Goal: Check status

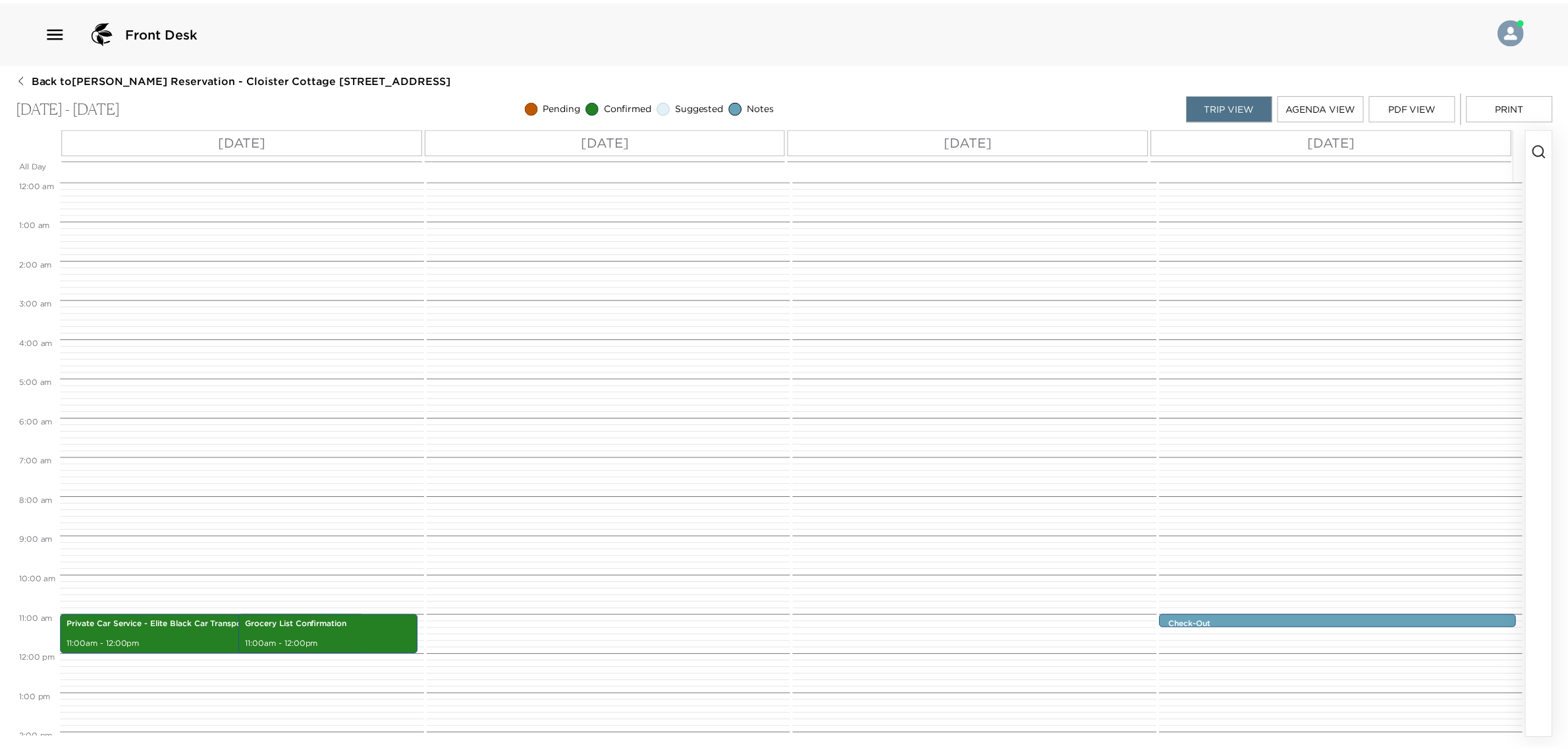
scroll to position [380, 0]
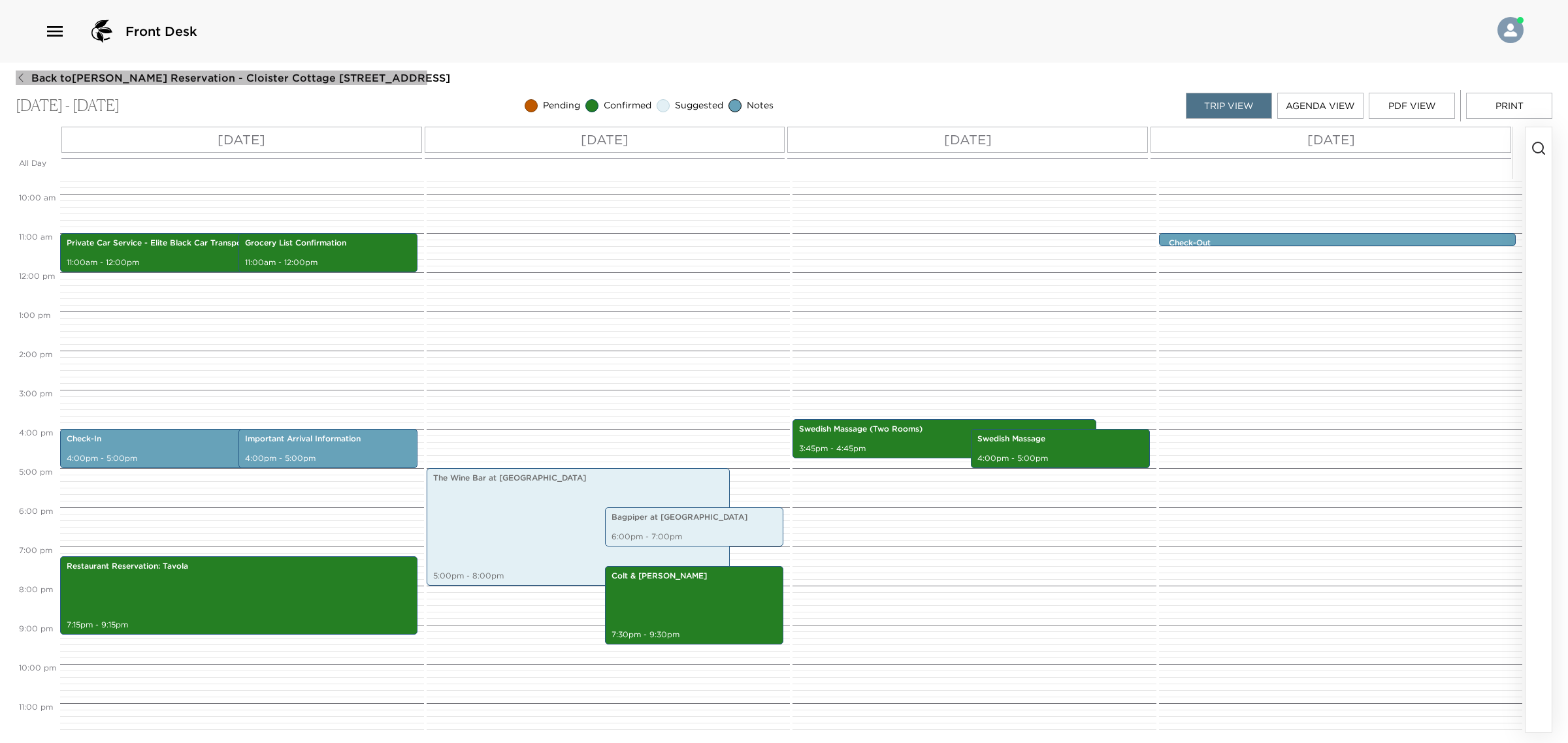
click at [53, 83] on span "Back to [PERSON_NAME][GEOGRAPHIC_DATA] - Cloister Cottage [GEOGRAPHIC_DATA], [G…" at bounding box center [241, 77] width 419 height 14
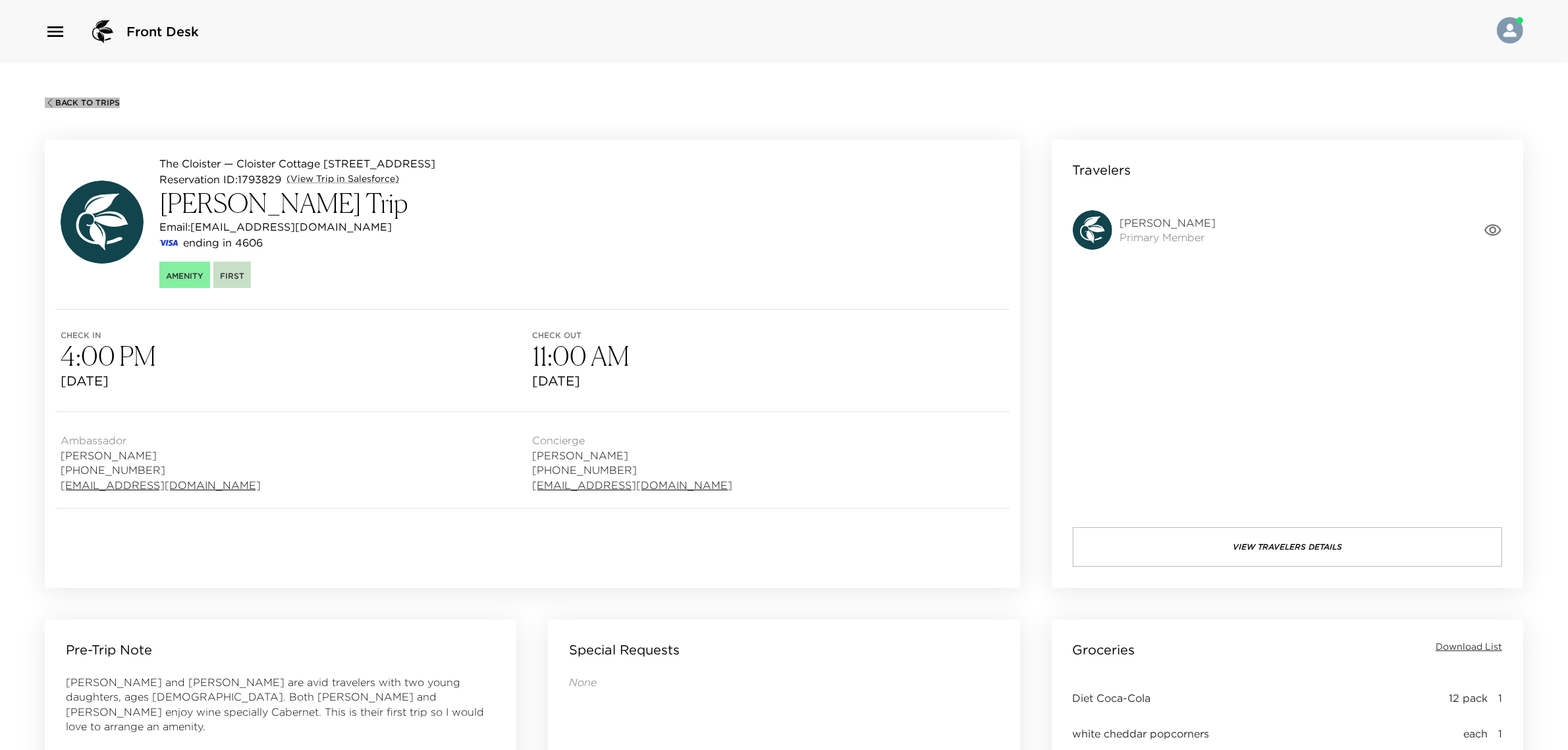
click at [67, 103] on span "Back To Trips" at bounding box center [87, 103] width 64 height 9
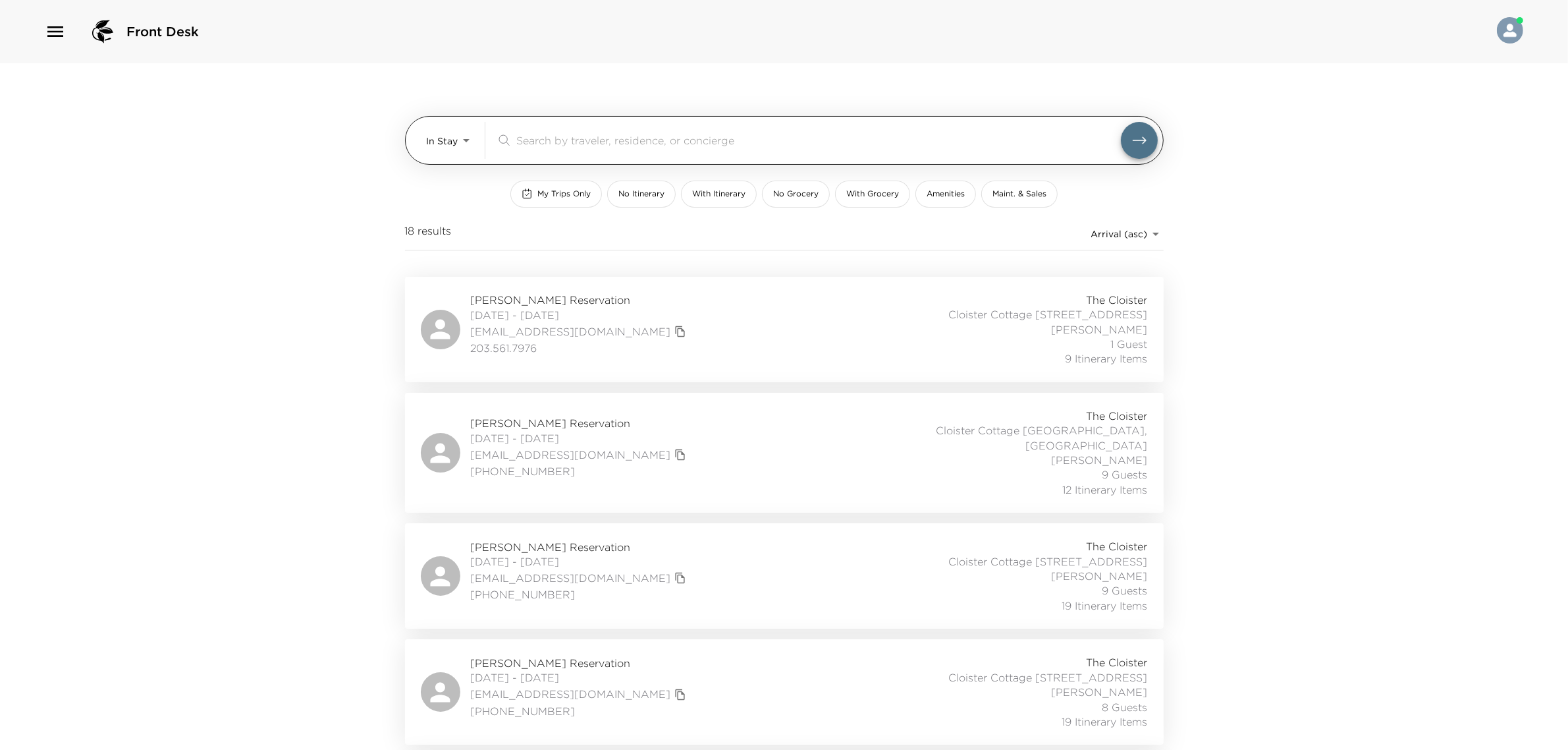
click at [441, 135] on body "Front Desk In Stay In-Stay ​ My Trips Only No Itinerary With Itinerary No Groce…" at bounding box center [784, 375] width 1568 height 750
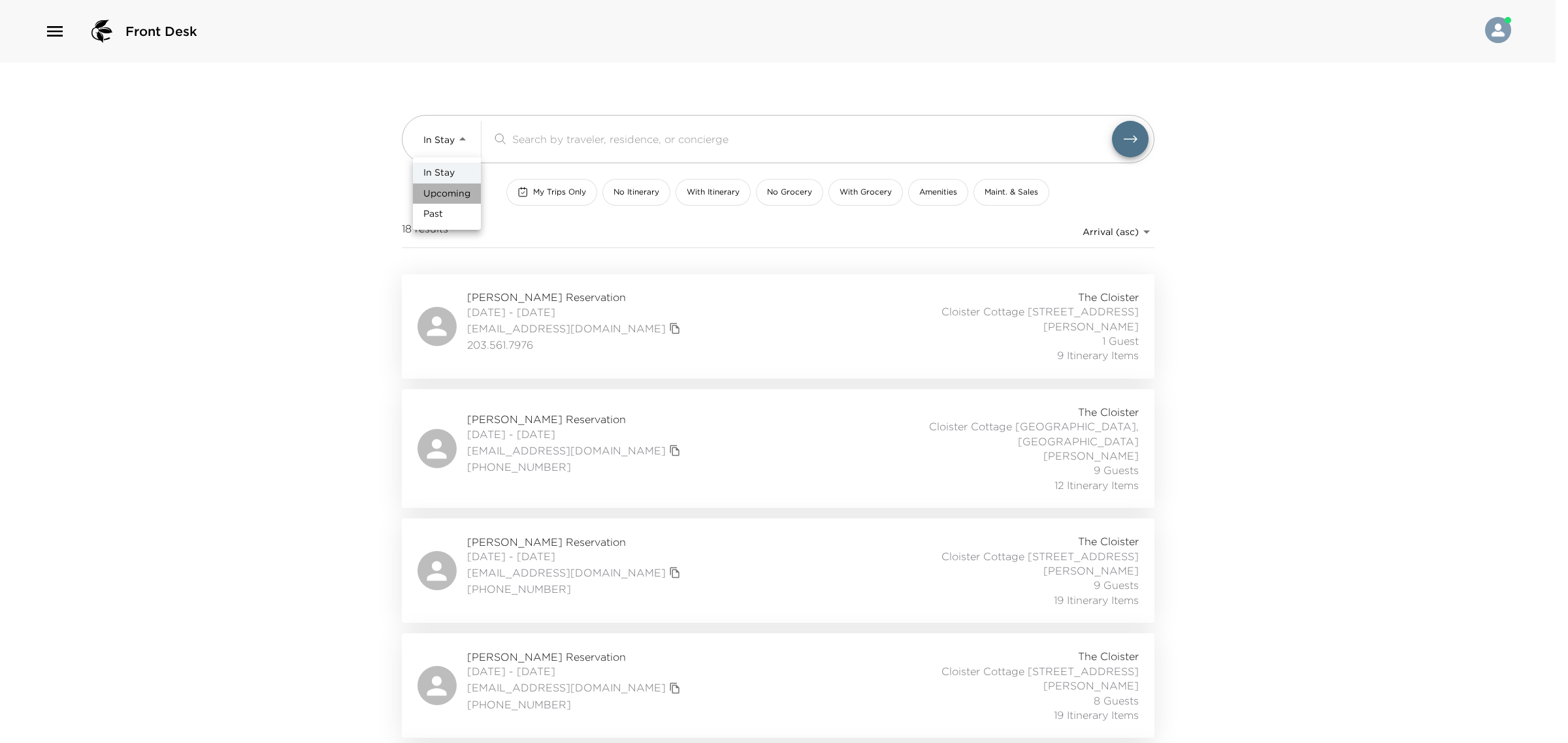
click at [461, 193] on span "Upcoming" at bounding box center [446, 193] width 47 height 13
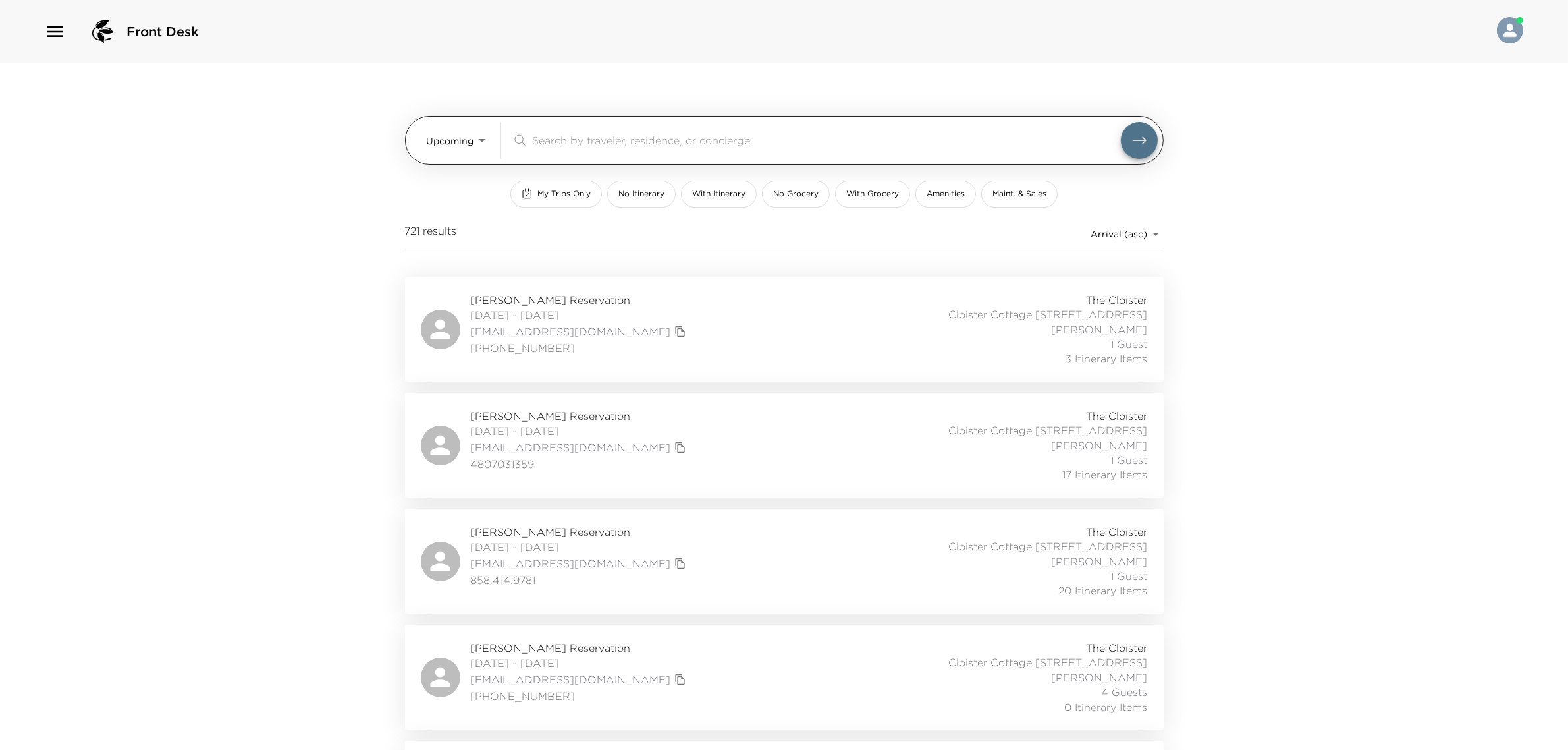
click at [557, 140] on input "search" at bounding box center [827, 140] width 588 height 15
click at [486, 136] on body "Front Desk Upcoming Upcoming ​ My Trips Only No Itinerary With Itinerary No Gro…" at bounding box center [784, 375] width 1568 height 750
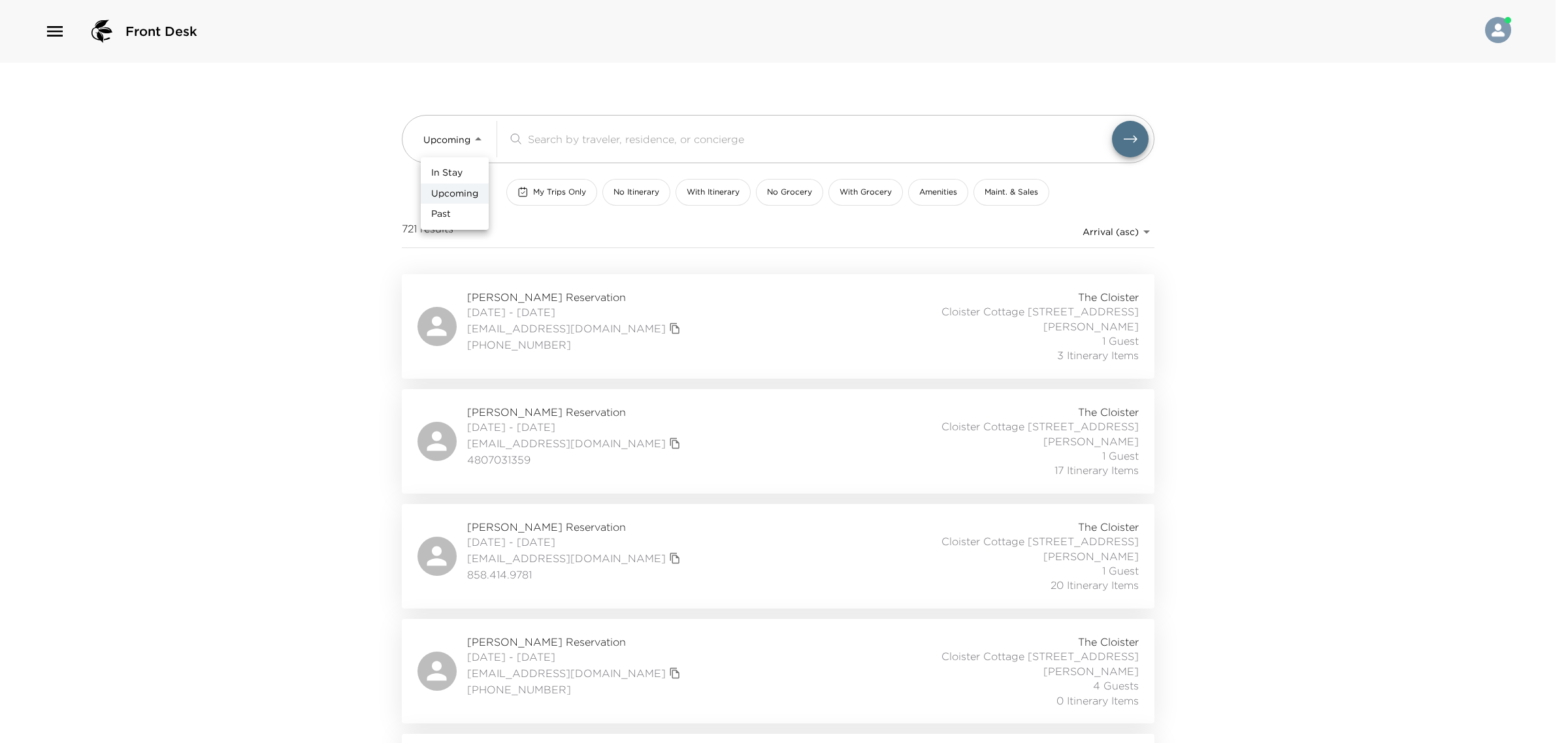
click at [461, 177] on span "In Stay" at bounding box center [447, 172] width 32 height 13
type input "In-Stay"
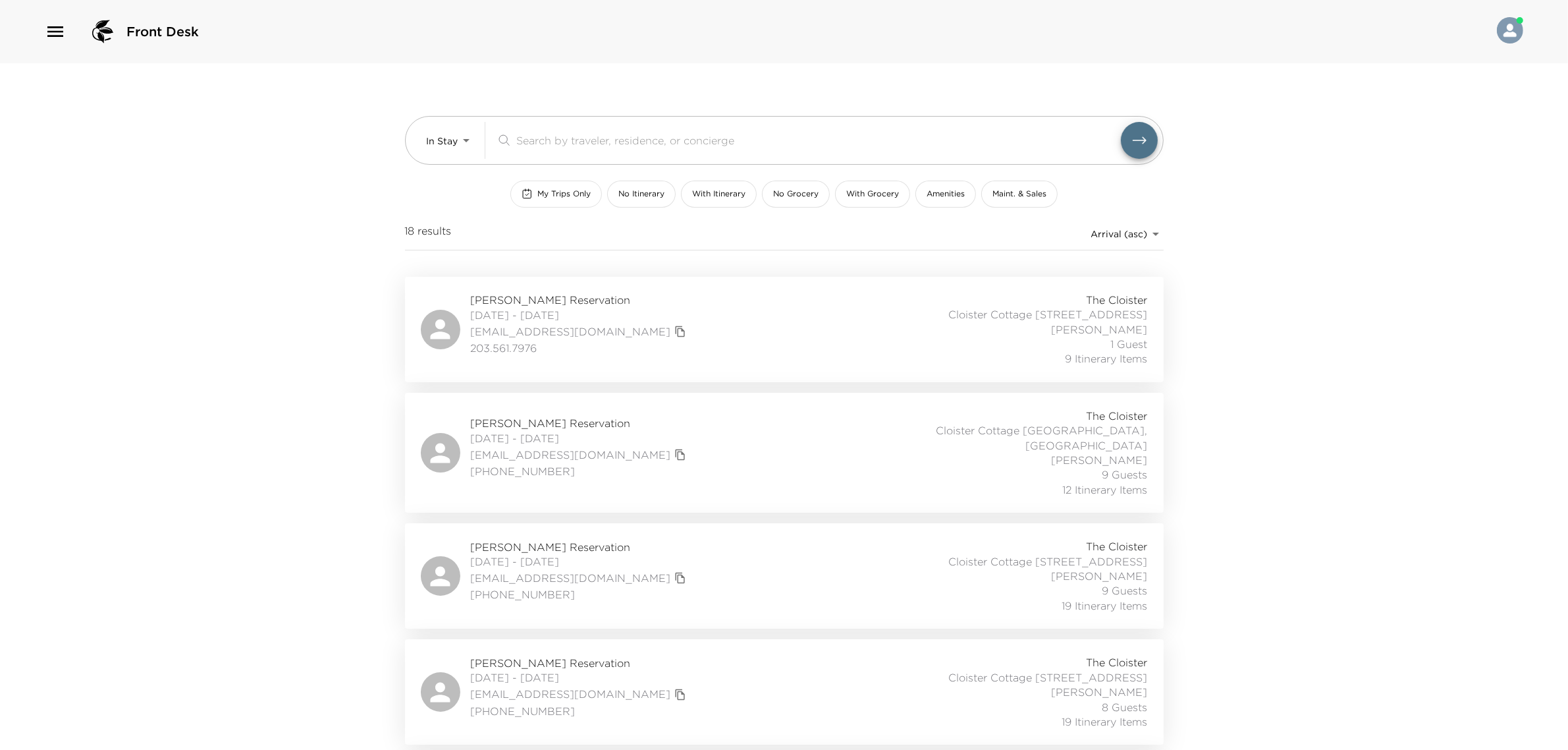
click at [572, 199] on span "My Trips Only" at bounding box center [564, 194] width 54 height 11
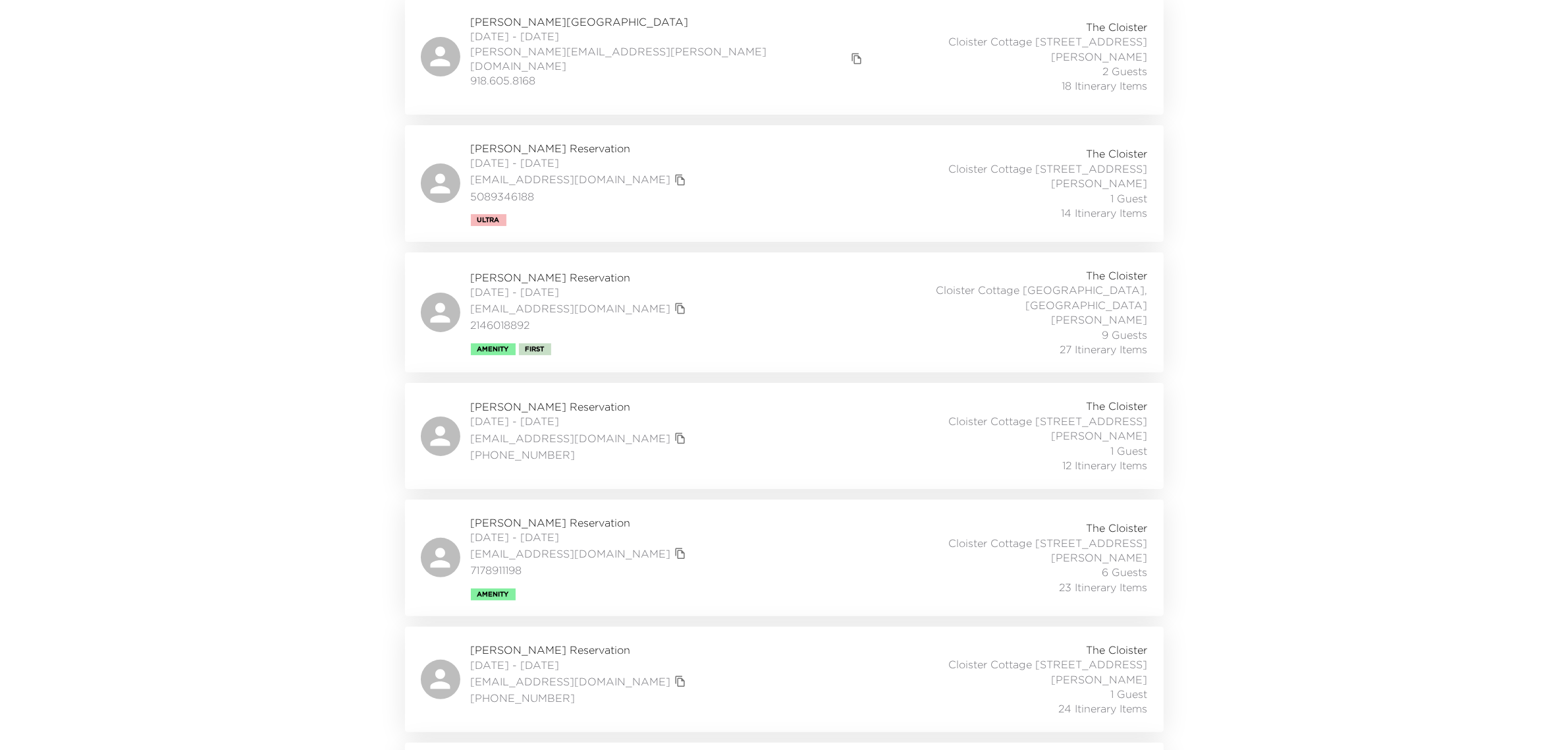
scroll to position [363, 0]
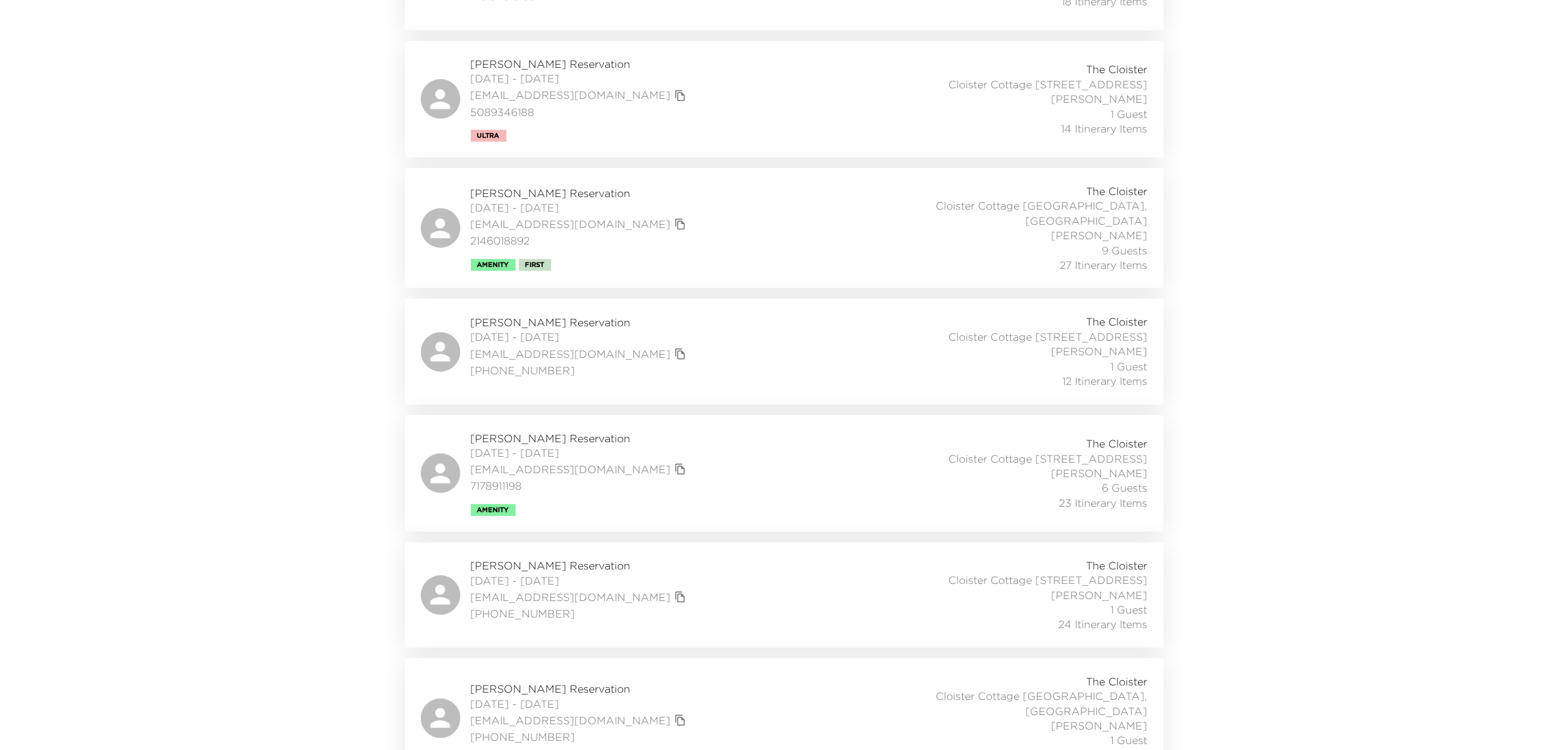
click at [681, 458] on div "[PERSON_NAME] Reservation [DATE] - [DATE] [EMAIL_ADDRESS][DOMAIN_NAME] 71789111…" at bounding box center [784, 473] width 727 height 85
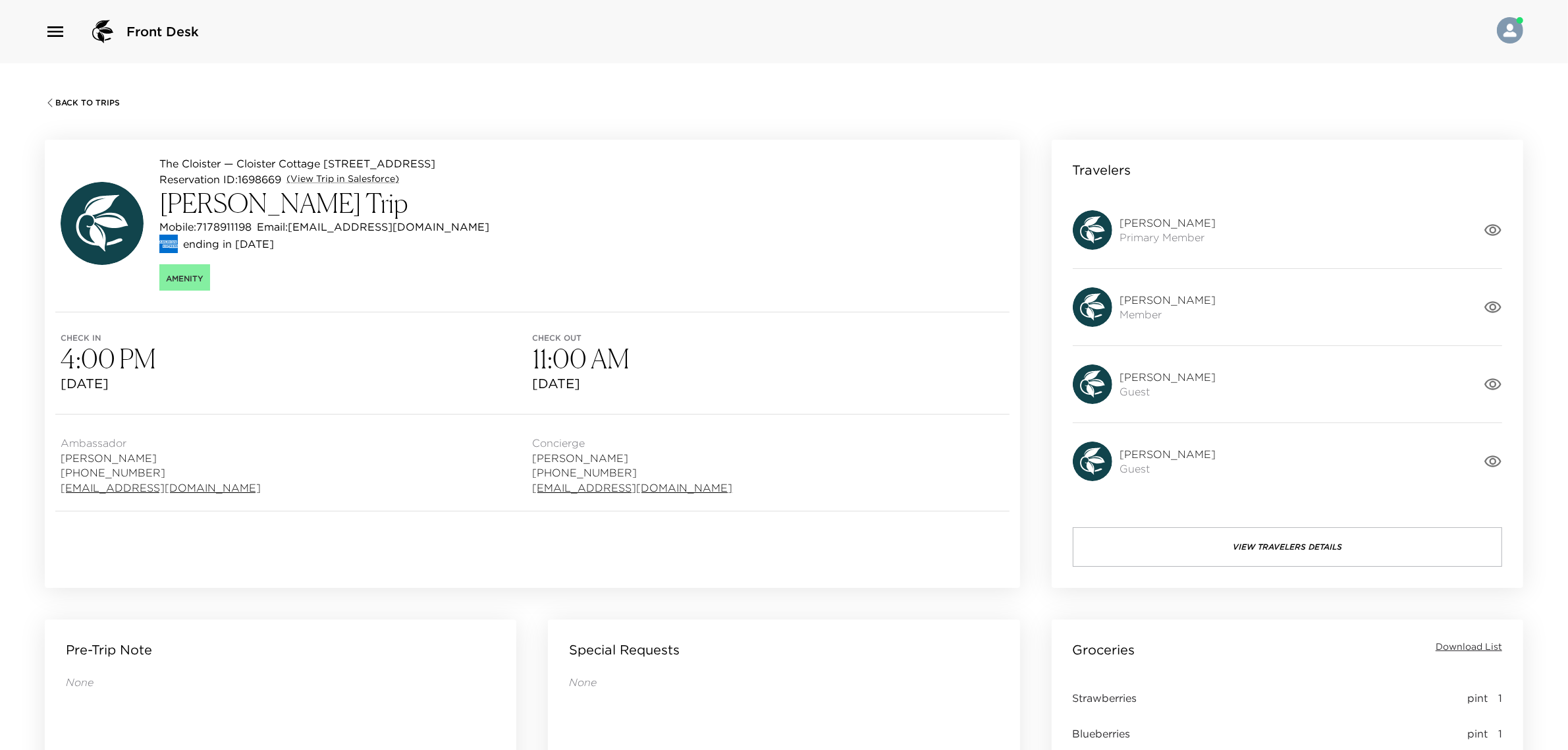
click at [1491, 305] on icon "button" at bounding box center [1493, 307] width 17 height 12
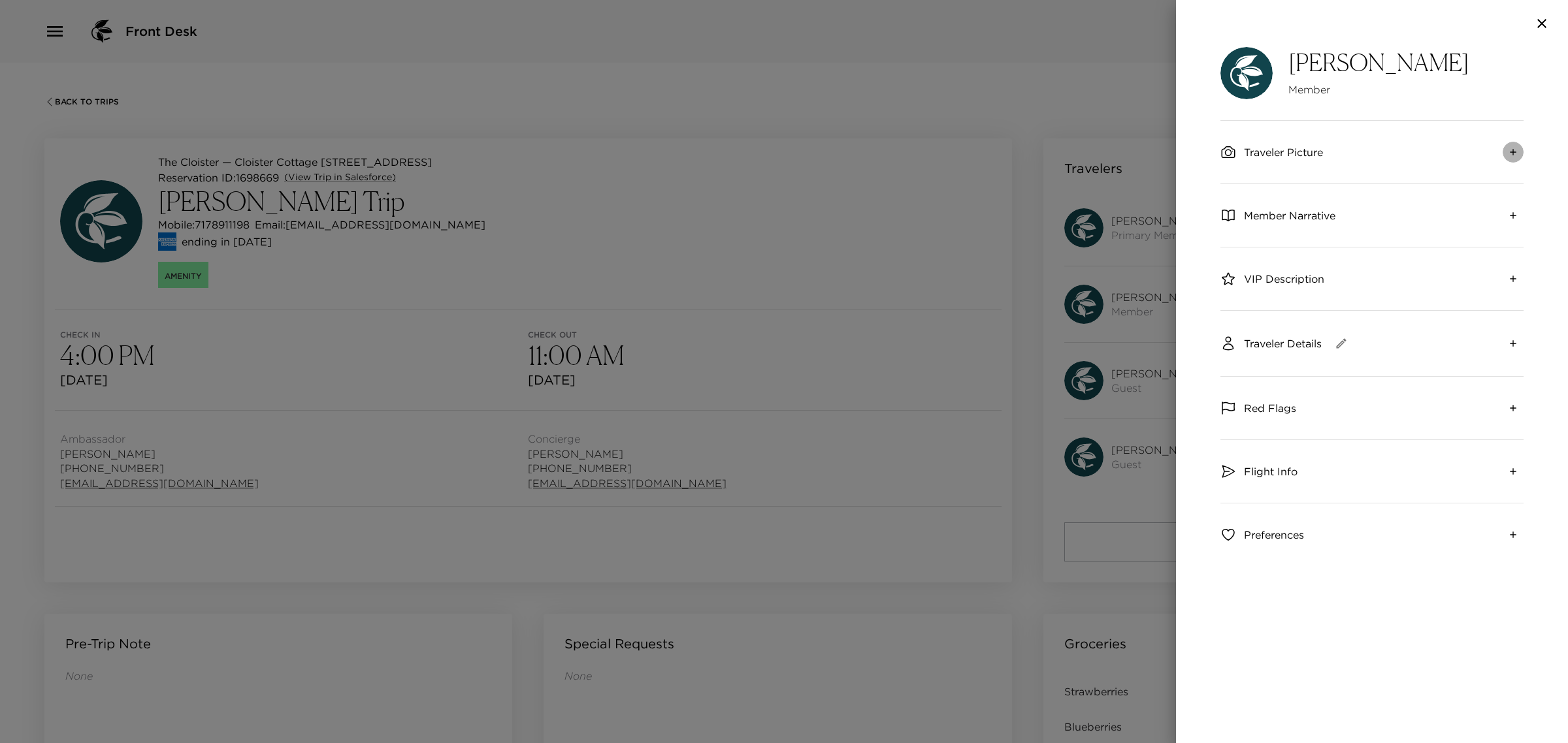
click at [1519, 154] on button "expand" at bounding box center [1513, 152] width 21 height 21
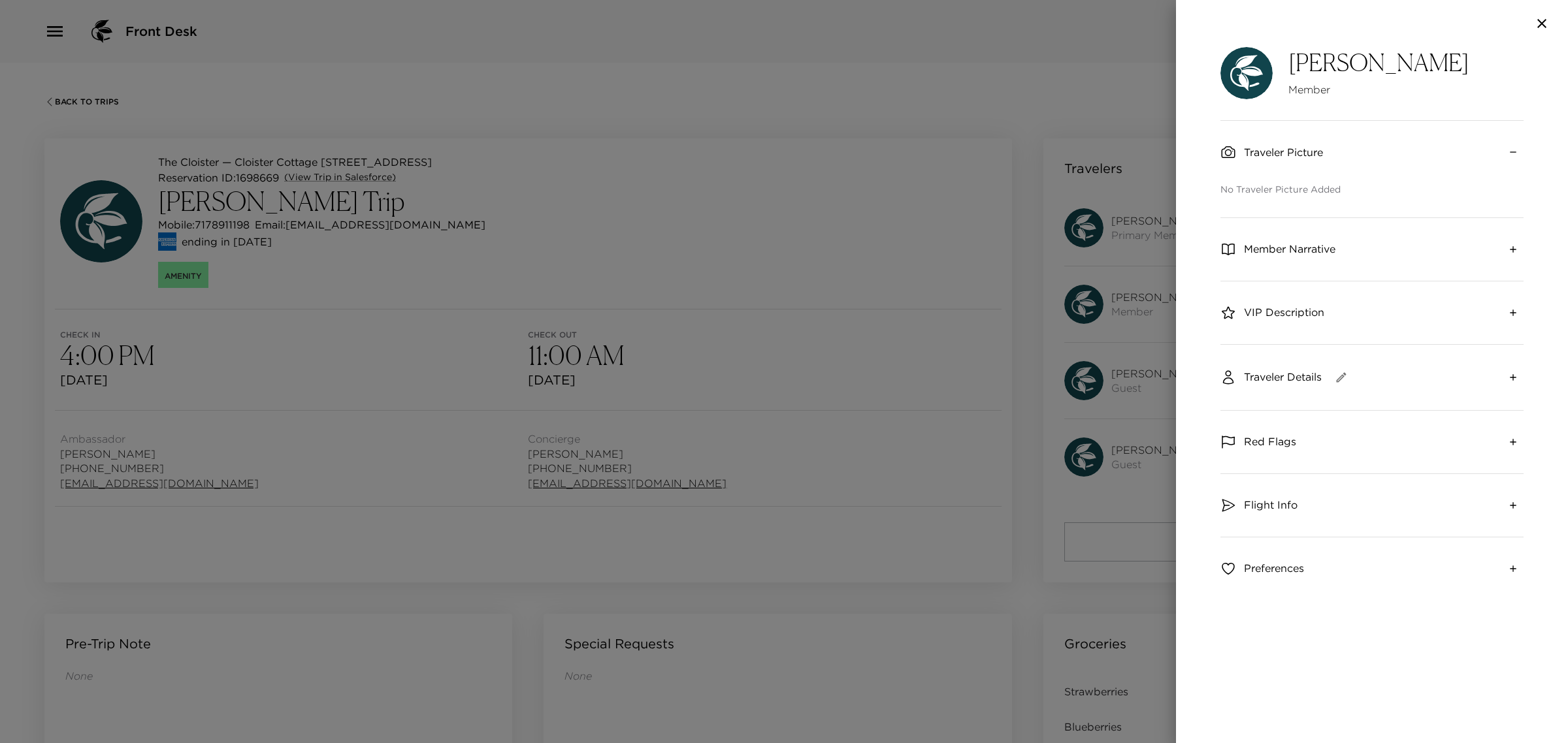
click at [1519, 154] on button "collapse" at bounding box center [1513, 152] width 21 height 21
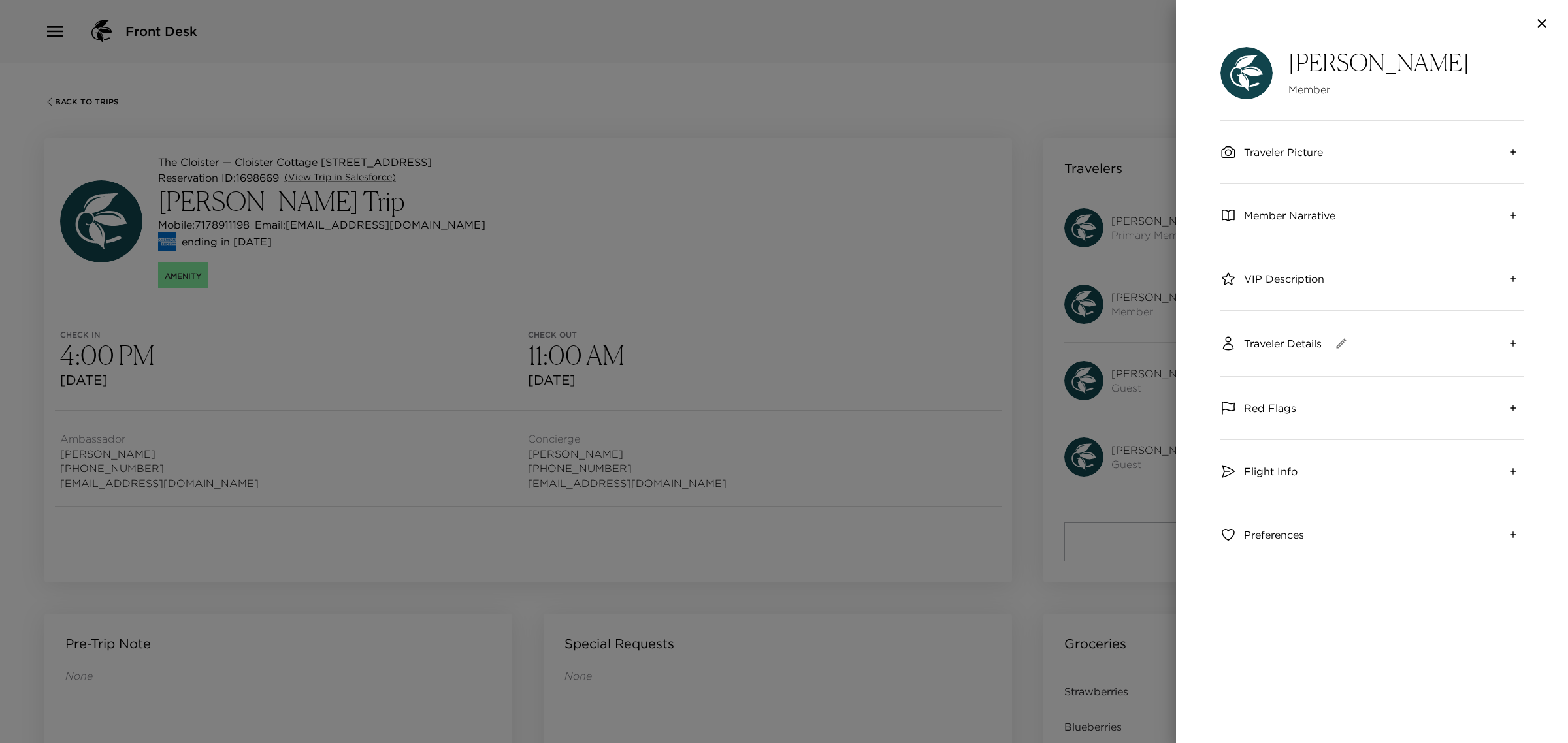
click at [1511, 338] on icon "expand" at bounding box center [1513, 343] width 11 height 10
click at [1508, 340] on icon "collapse" at bounding box center [1513, 343] width 11 height 10
click at [1506, 223] on button "expand" at bounding box center [1513, 215] width 21 height 21
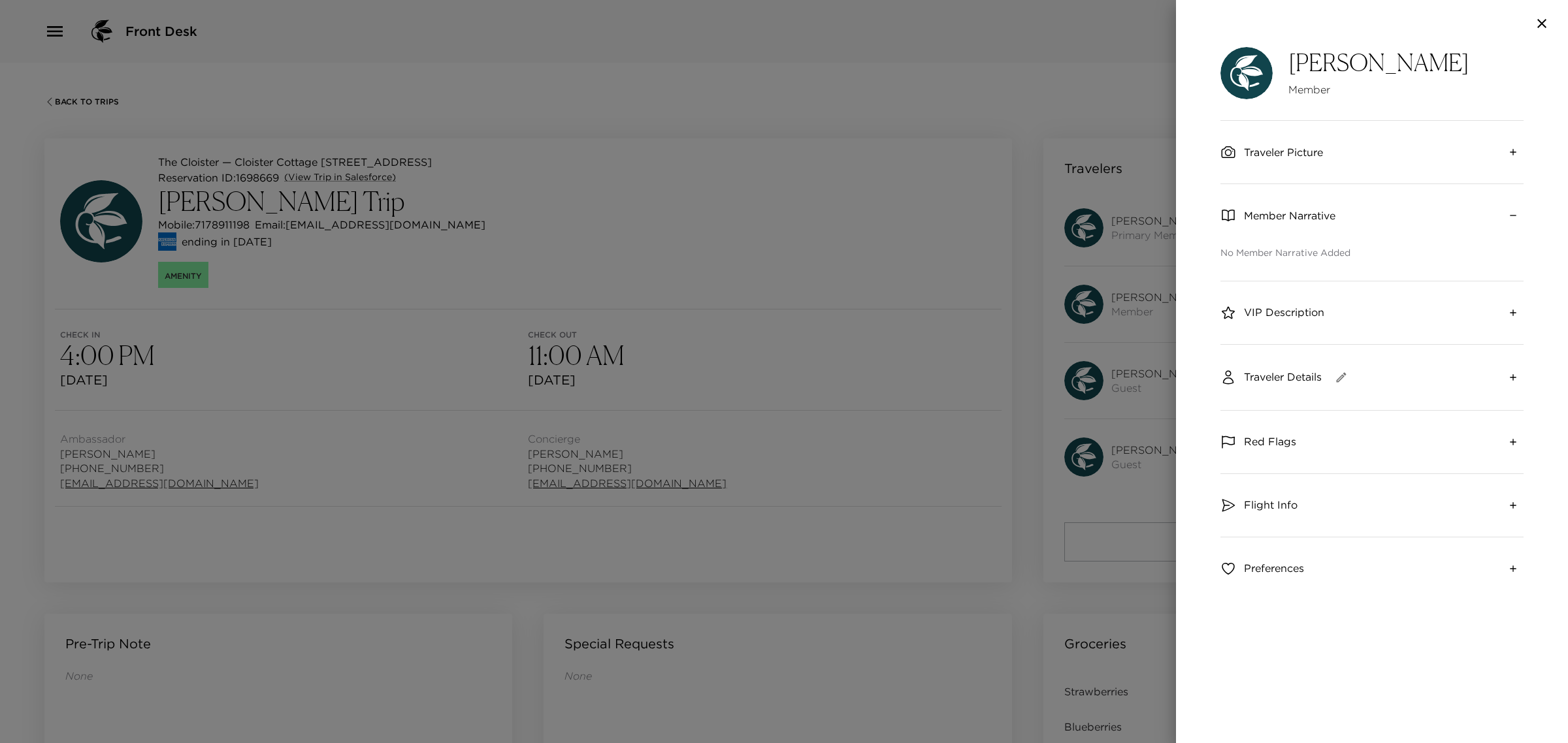
click at [1506, 222] on button "collapse" at bounding box center [1513, 215] width 21 height 21
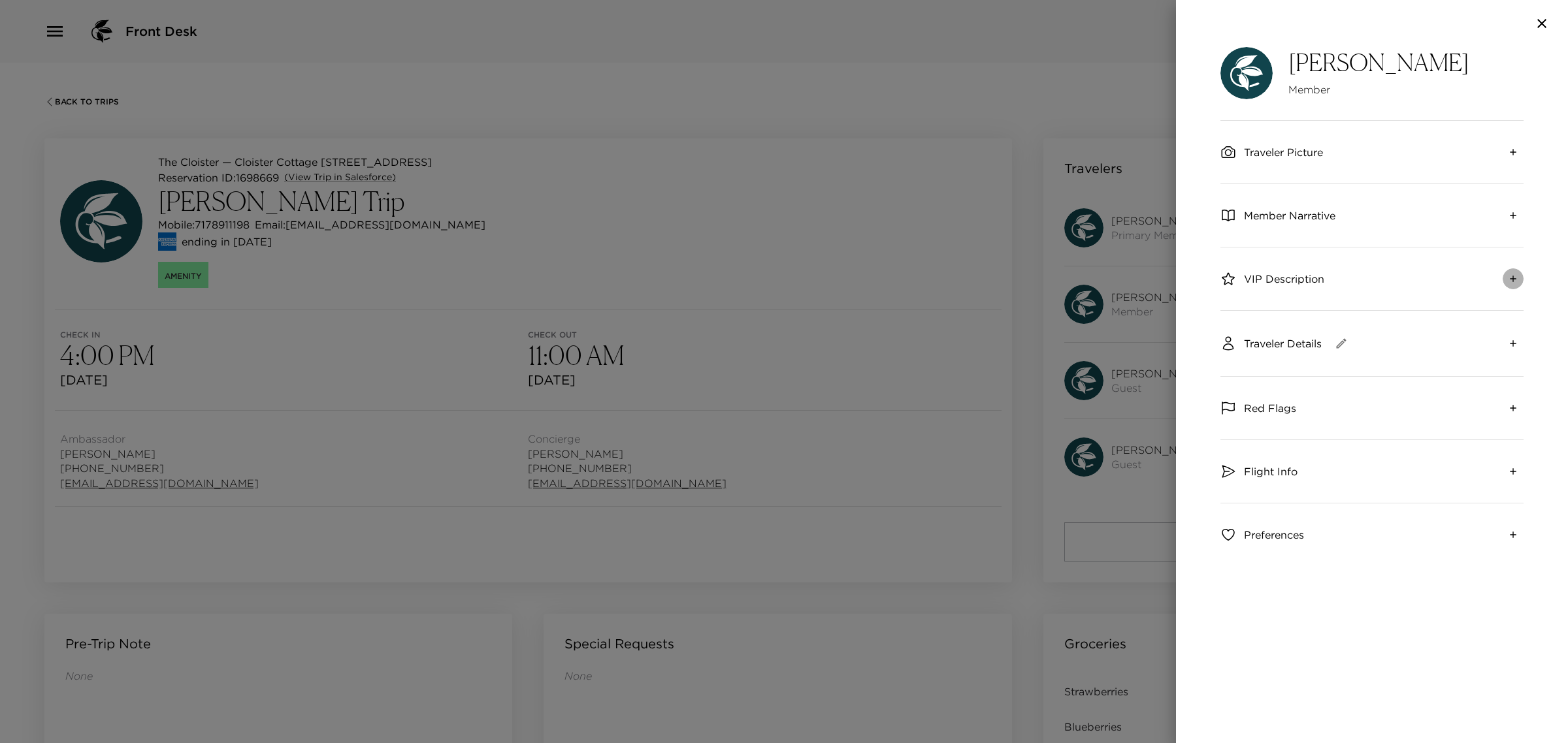
click at [1503, 276] on button "expand" at bounding box center [1513, 279] width 21 height 21
click at [1503, 276] on button "collapse" at bounding box center [1513, 279] width 21 height 21
click at [1514, 540] on icon "expand" at bounding box center [1513, 535] width 11 height 10
click at [1514, 540] on icon "collapse" at bounding box center [1513, 535] width 11 height 10
click at [1509, 478] on button "expand" at bounding box center [1513, 472] width 21 height 21
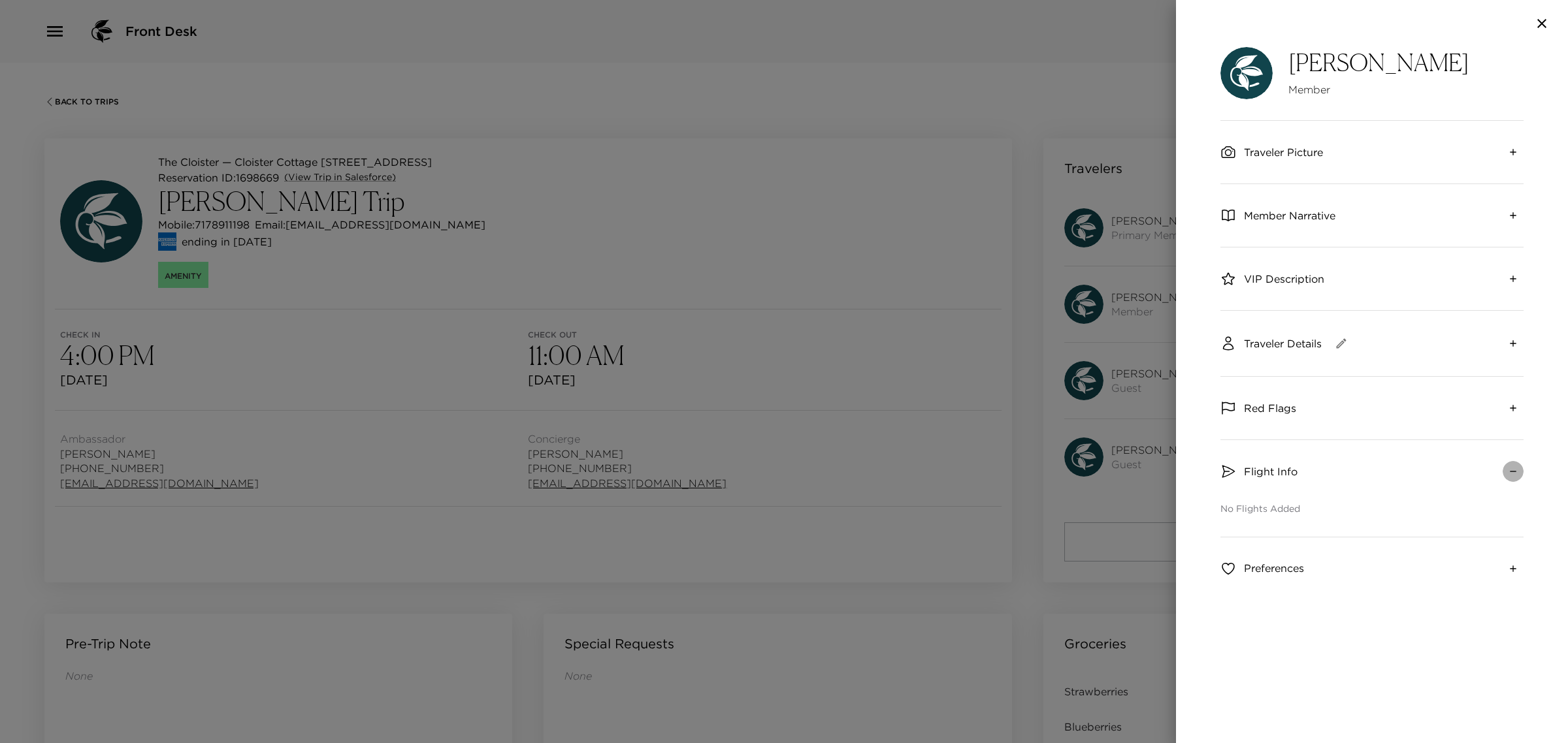
click at [1509, 472] on icon "collapse" at bounding box center [1513, 472] width 11 height 10
click at [1549, 22] on button "button" at bounding box center [1542, 23] width 26 height 16
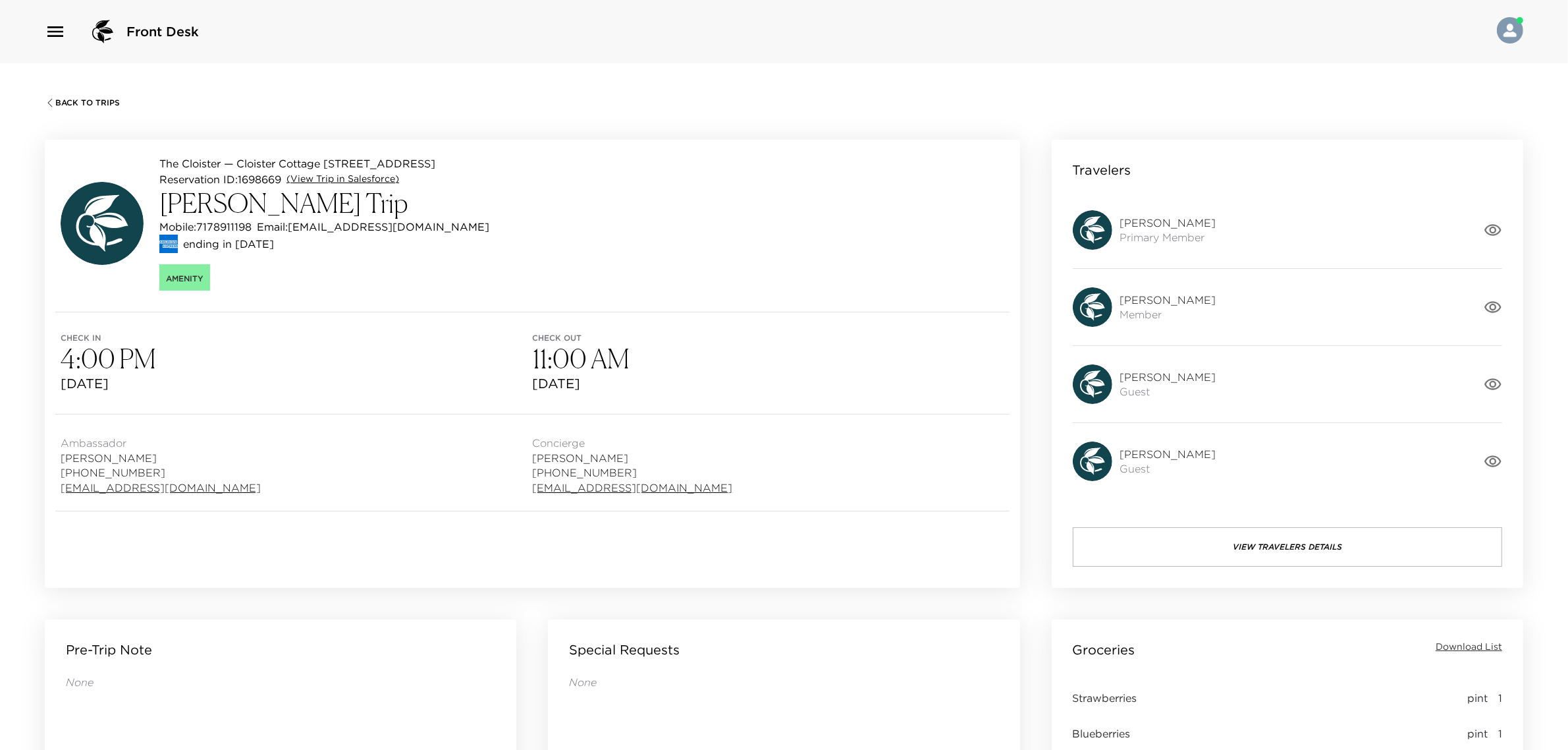
click at [308, 178] on link "(View Trip in Salesforce)" at bounding box center [343, 179] width 113 height 13
